Goal: Task Accomplishment & Management: Manage account settings

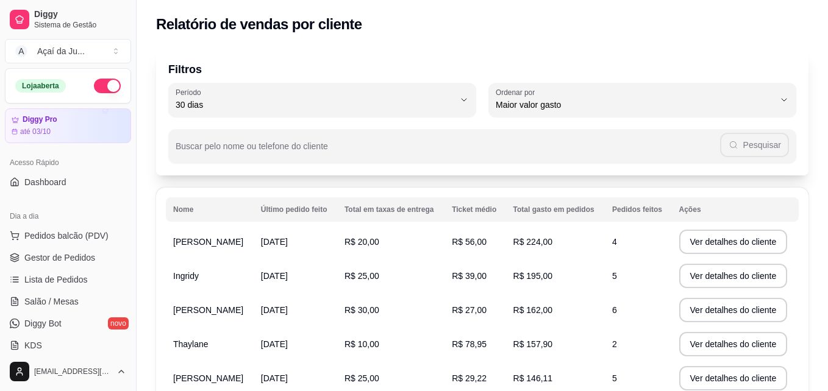
select select "30"
select select "HIGHEST_TOTAL_SPENT_WITH_ORDERS"
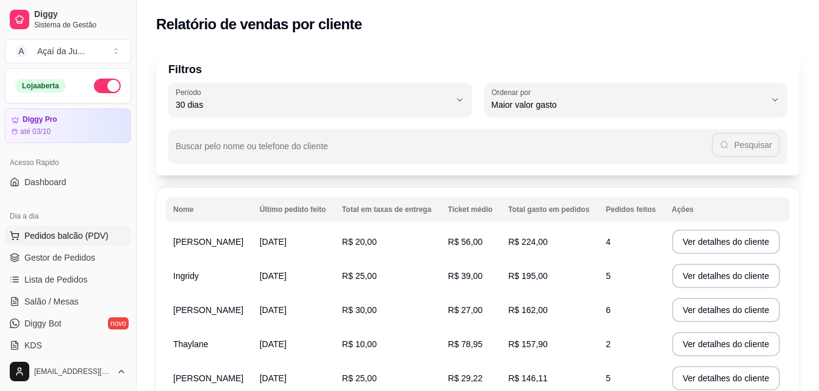
scroll to position [61, 0]
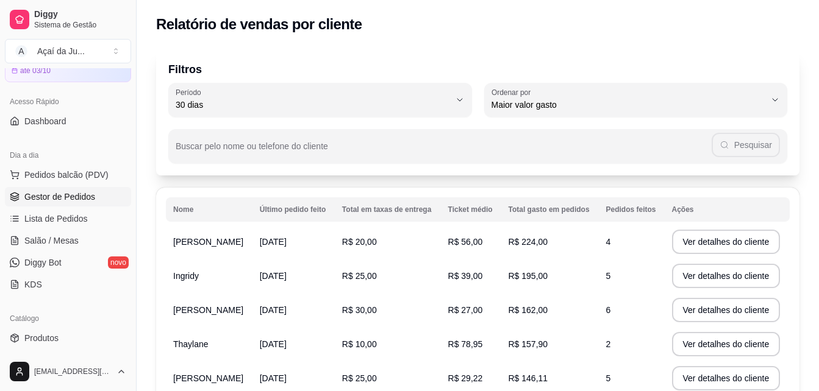
click at [56, 190] on link "Gestor de Pedidos" at bounding box center [68, 197] width 126 height 20
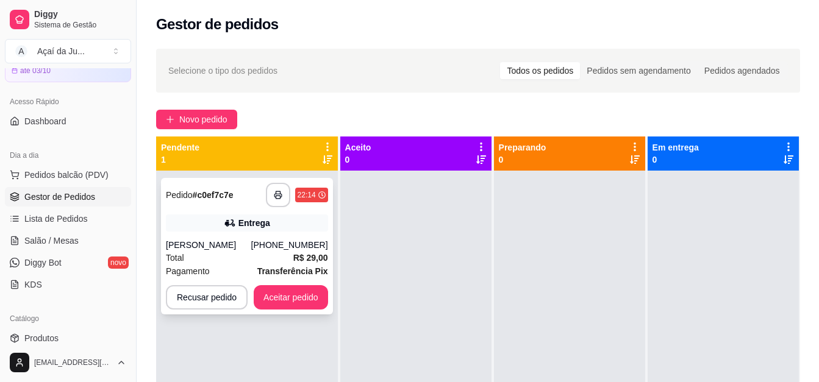
click at [242, 245] on div "[PERSON_NAME]" at bounding box center [208, 245] width 85 height 12
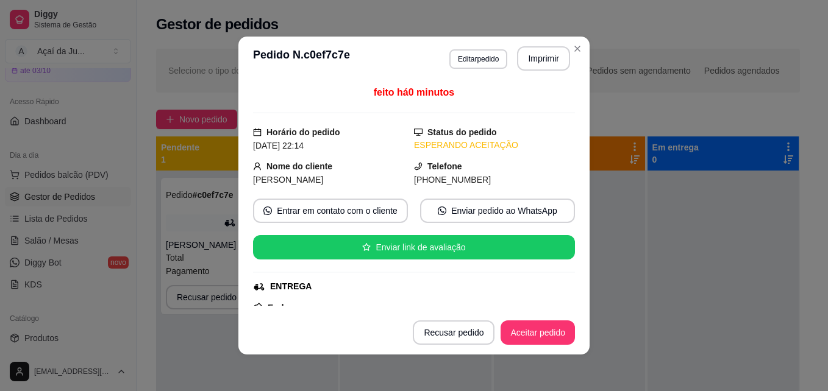
scroll to position [61, 0]
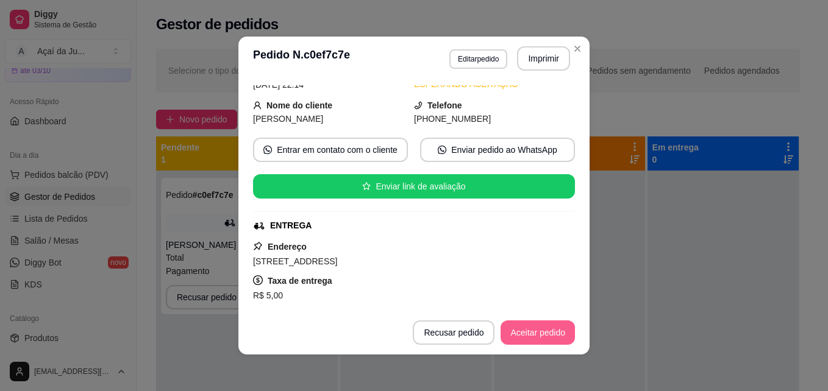
click at [549, 338] on button "Aceitar pedido" at bounding box center [537, 333] width 74 height 24
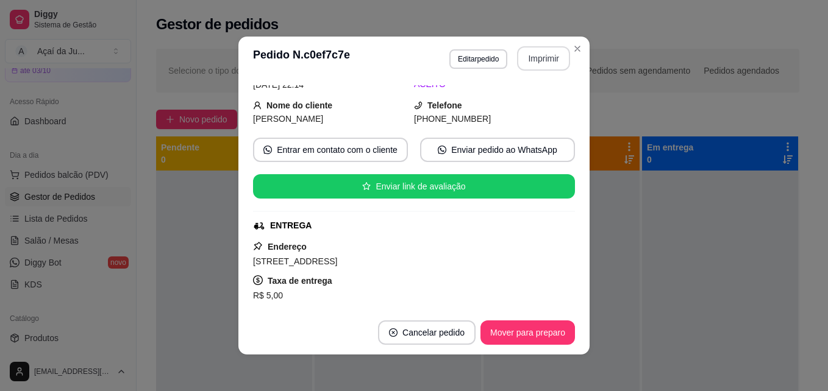
click at [518, 62] on button "Imprimir" at bounding box center [543, 58] width 53 height 24
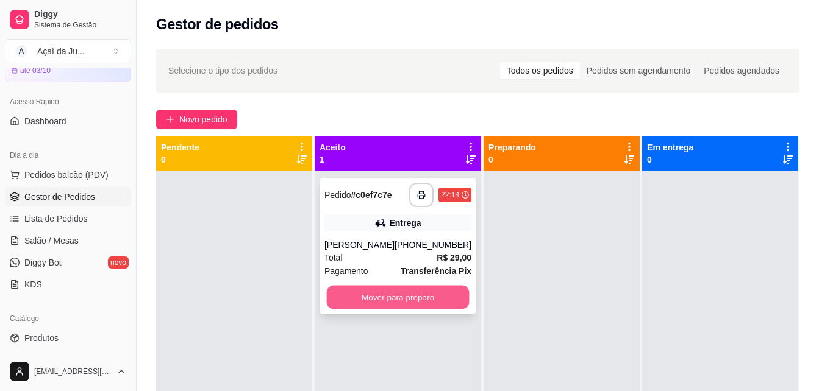
click at [368, 295] on button "Mover para preparo" at bounding box center [398, 298] width 143 height 24
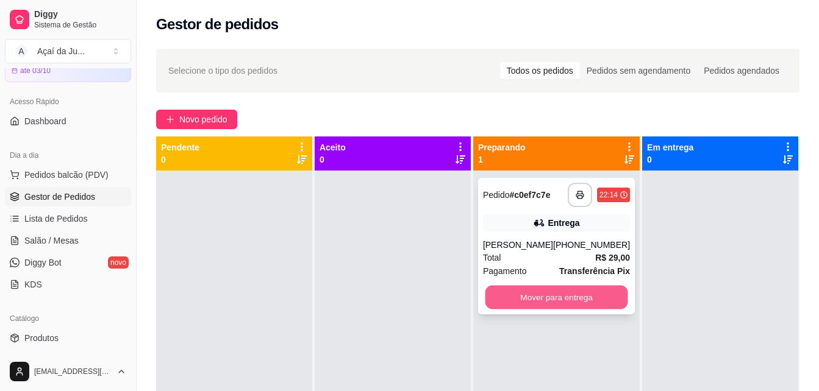
click at [548, 306] on button "Mover para entrega" at bounding box center [556, 298] width 143 height 24
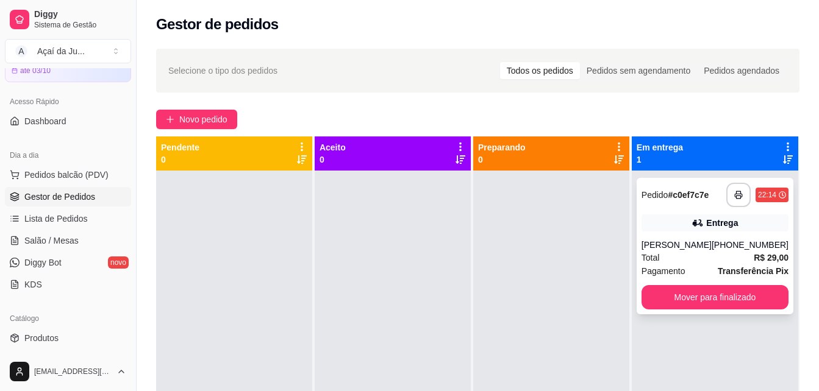
click at [698, 265] on div "Pagamento Transferência Pix" at bounding box center [714, 271] width 147 height 13
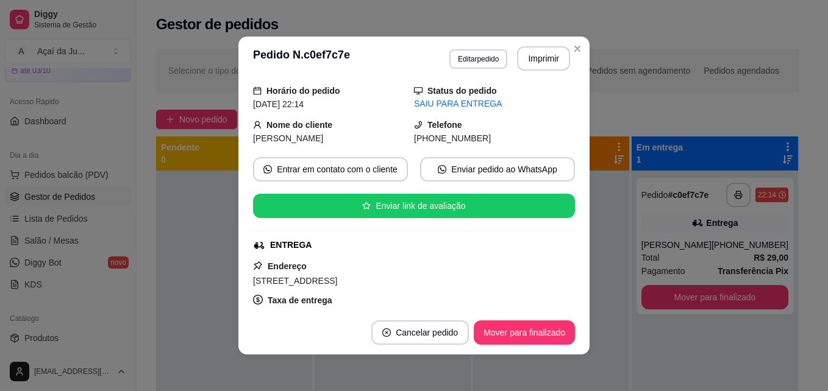
scroll to position [61, 0]
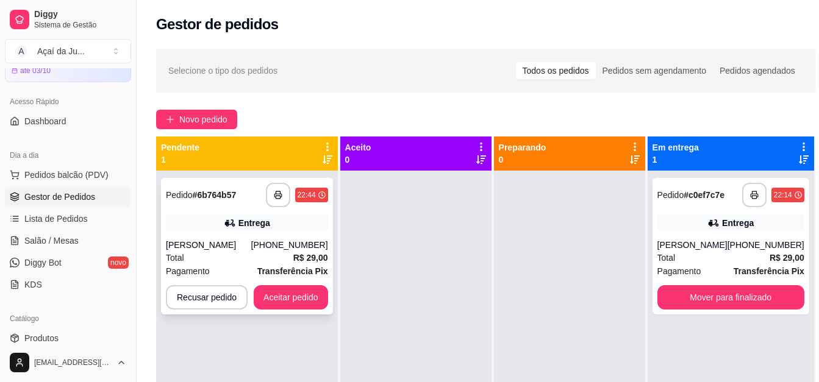
click at [216, 252] on div "Total R$ 29,00" at bounding box center [247, 257] width 162 height 13
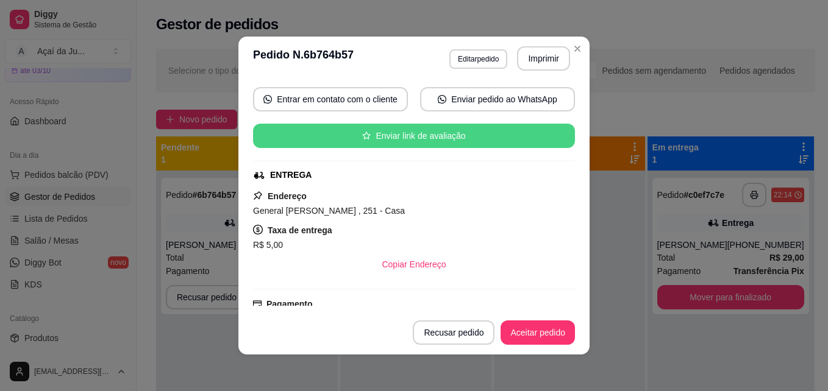
scroll to position [122, 0]
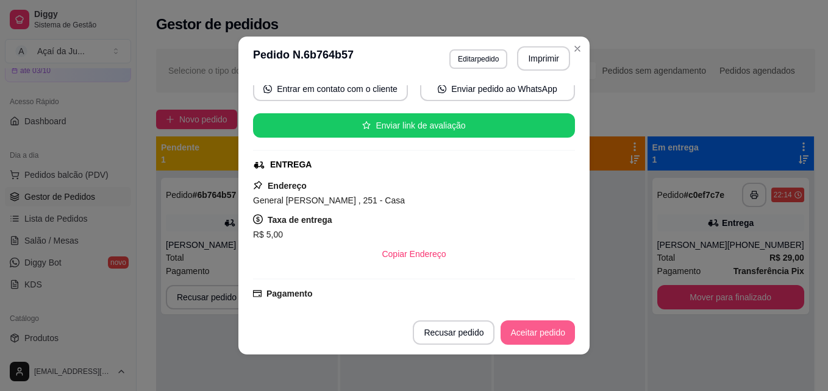
click at [523, 336] on button "Aceitar pedido" at bounding box center [537, 333] width 74 height 24
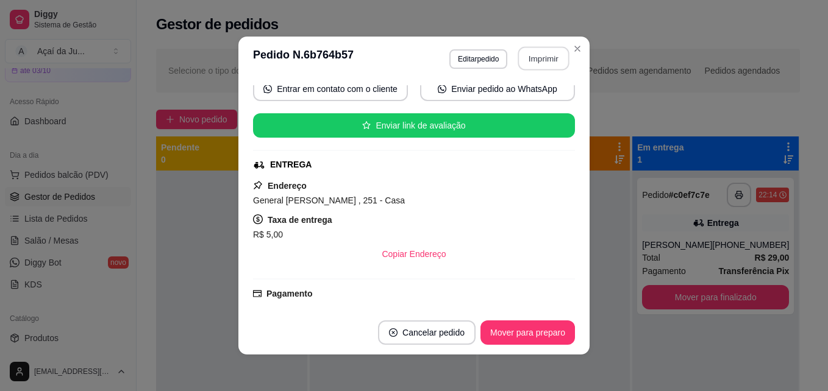
click at [546, 52] on button "Imprimir" at bounding box center [543, 59] width 51 height 24
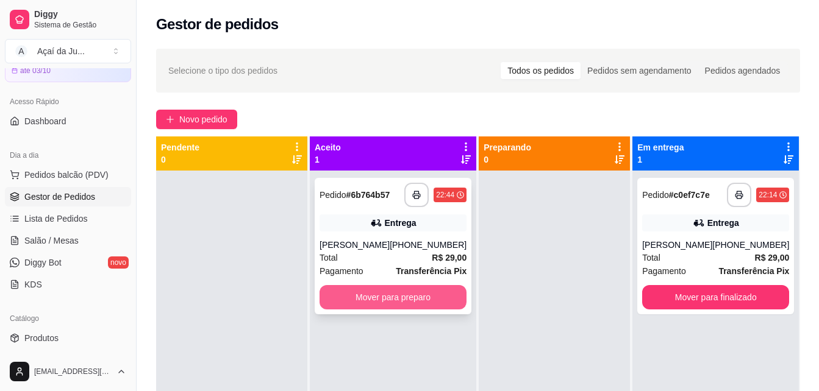
click at [427, 302] on button "Mover para preparo" at bounding box center [392, 297] width 147 height 24
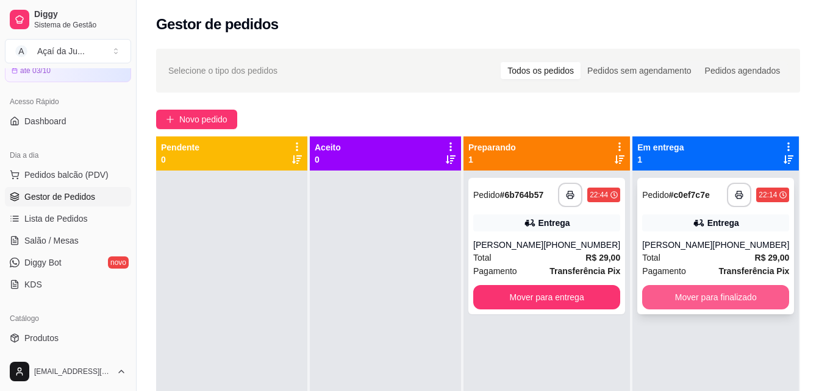
click at [667, 307] on button "Mover para finalizado" at bounding box center [715, 297] width 147 height 24
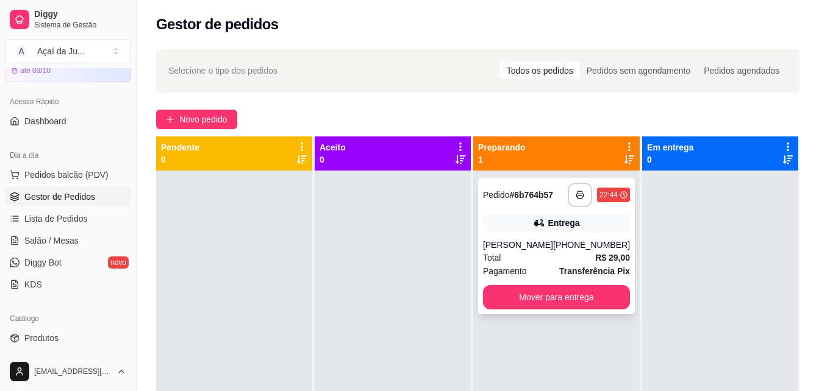
click at [527, 310] on div "**********" at bounding box center [556, 246] width 157 height 137
click at [568, 283] on div "**********" at bounding box center [556, 246] width 157 height 137
click at [541, 243] on div "[PERSON_NAME]" at bounding box center [518, 245] width 70 height 12
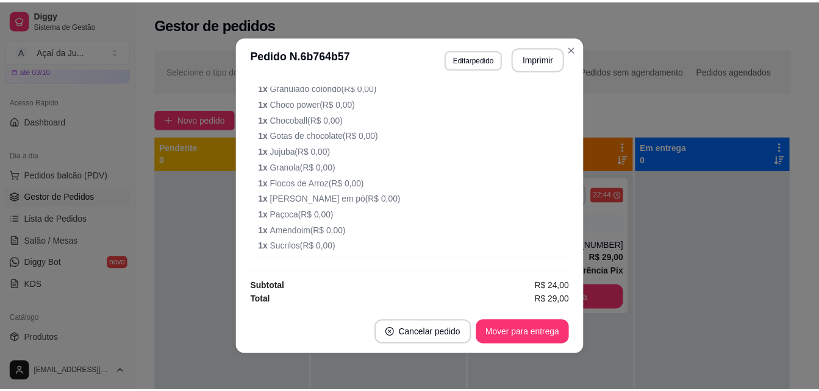
scroll to position [2, 0]
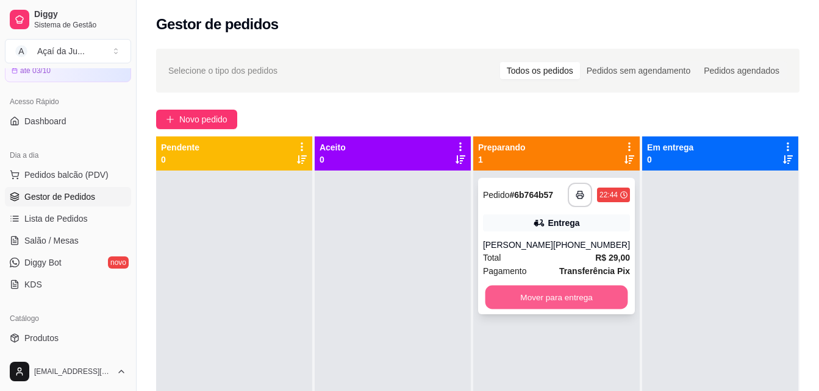
click at [574, 296] on button "Mover para entrega" at bounding box center [556, 298] width 143 height 24
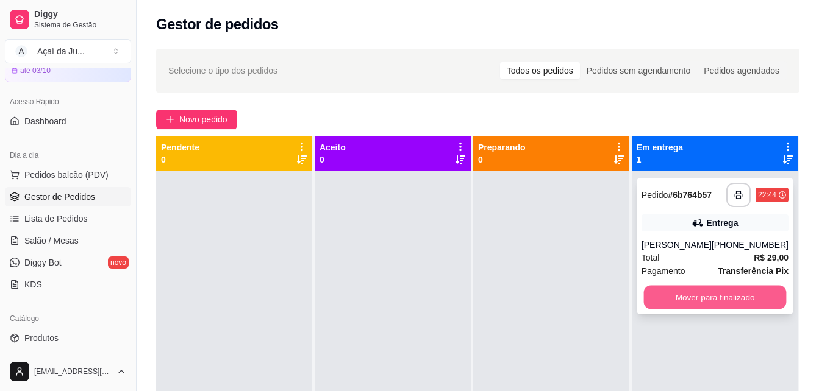
click at [701, 293] on button "Mover para finalizado" at bounding box center [714, 298] width 143 height 24
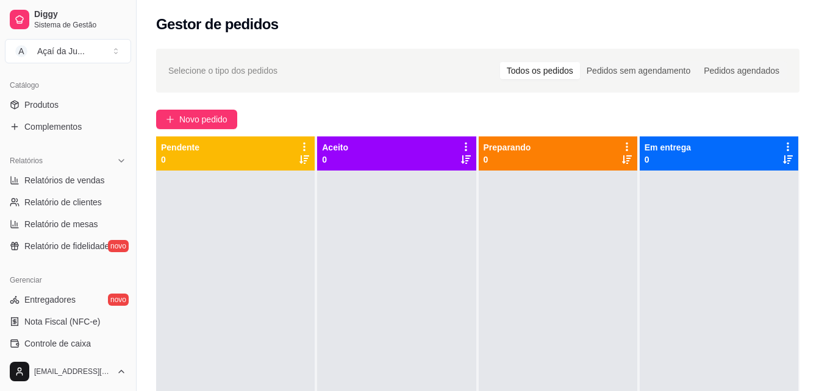
scroll to position [305, 0]
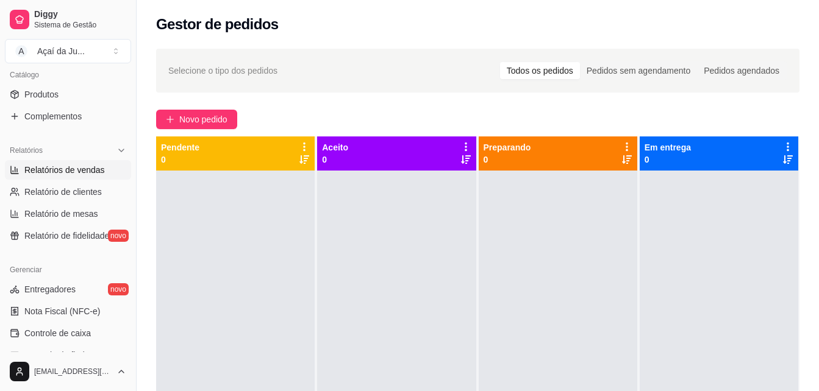
click at [86, 168] on span "Relatórios de vendas" at bounding box center [64, 170] width 80 height 12
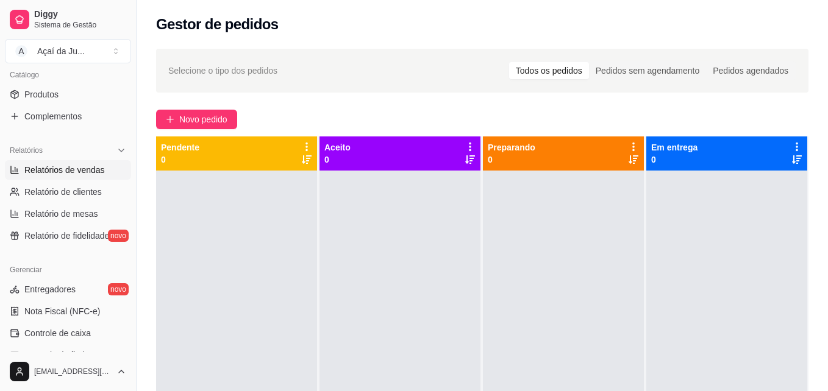
select select "ALL"
select select "0"
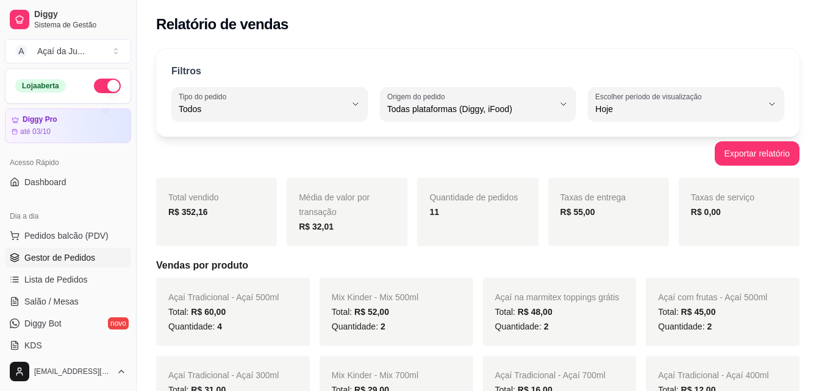
click at [72, 254] on span "Gestor de Pedidos" at bounding box center [59, 258] width 71 height 12
